Goal: Navigation & Orientation: Understand site structure

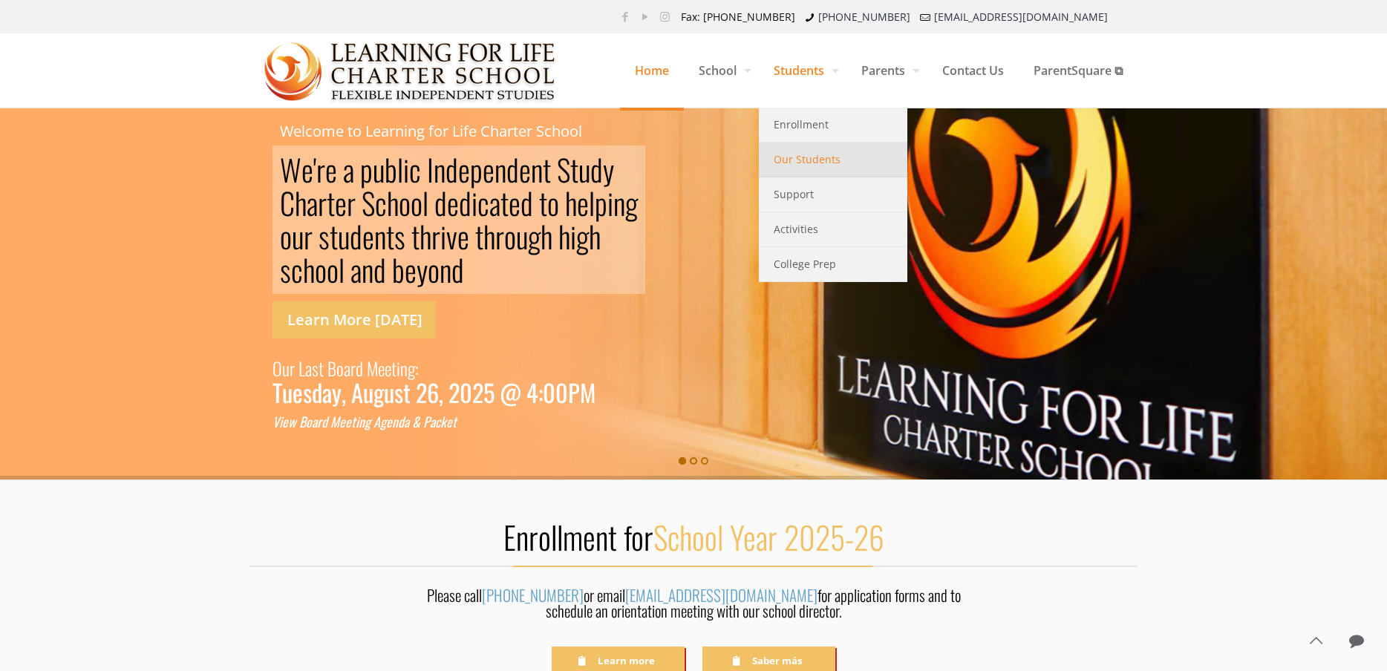
click at [811, 157] on span "Our Students" at bounding box center [806, 159] width 67 height 19
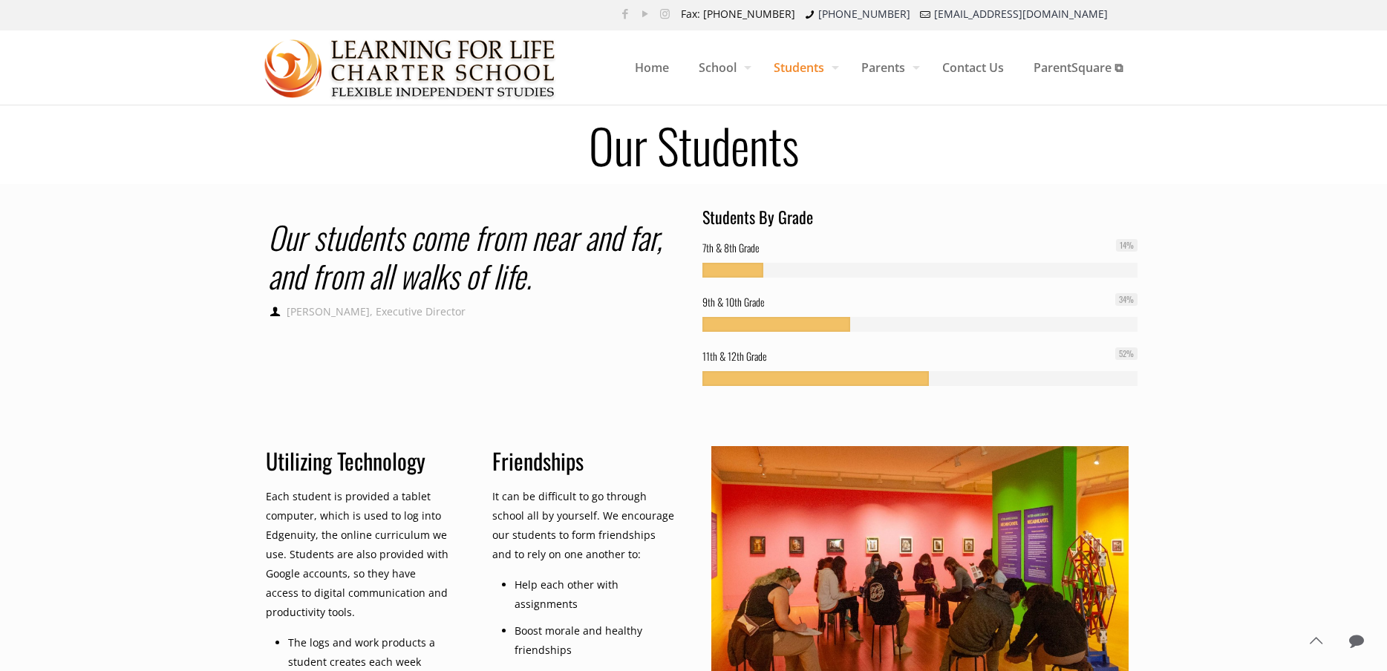
scroll to position [6, 0]
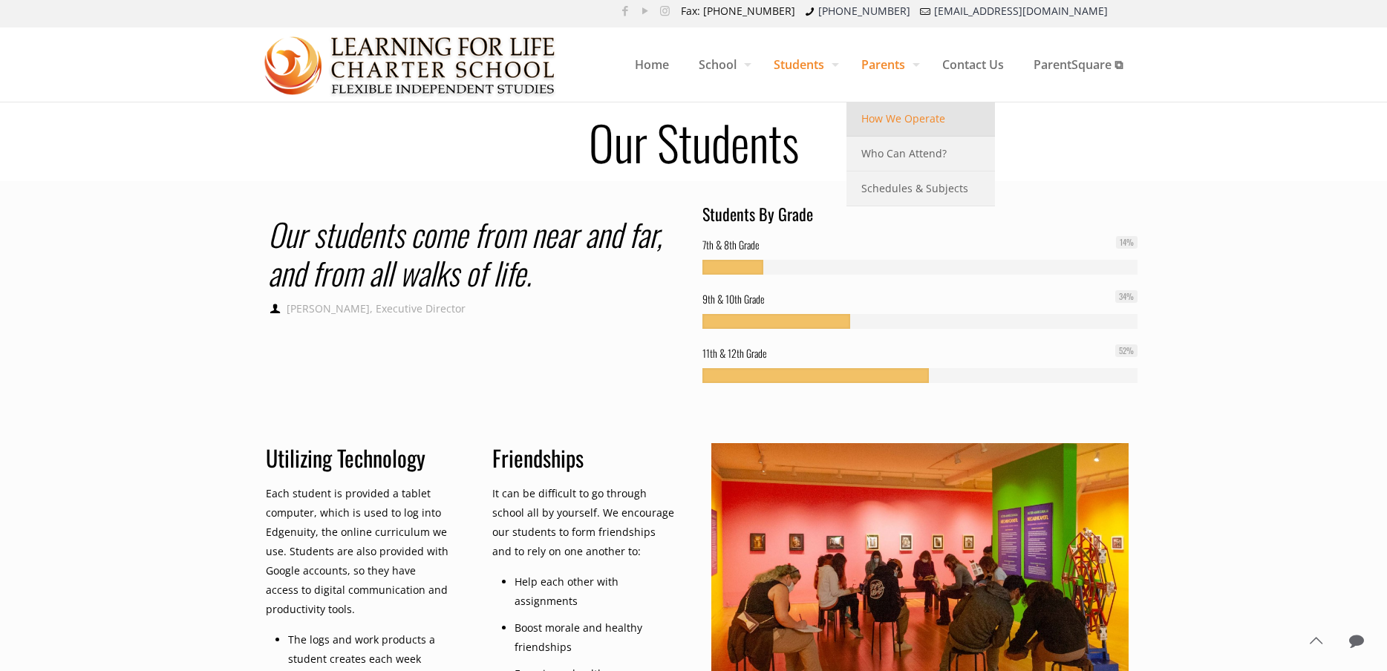
click at [881, 117] on span "How We Operate" at bounding box center [903, 118] width 84 height 19
